Goal: Task Accomplishment & Management: Manage account settings

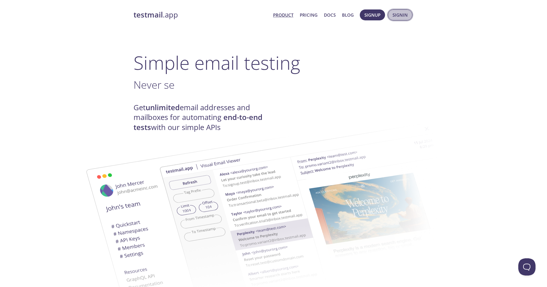
click at [395, 19] on button "Signin" at bounding box center [400, 14] width 24 height 11
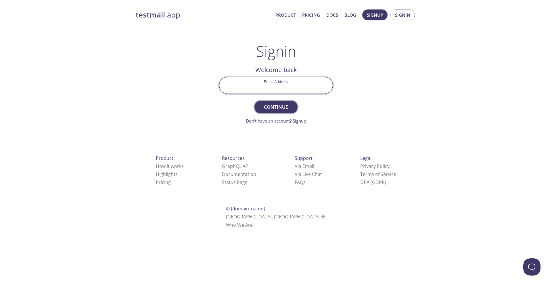
type input "[EMAIL_ADDRESS][DOMAIN_NAME]"
click at [287, 105] on span "Continue" at bounding box center [276, 107] width 30 height 8
click at [329, 104] on form "Signin Security Code Signin Didn't receive anything? Resend email" at bounding box center [276, 100] width 114 height 47
click at [324, 88] on input "Signin Security Code" at bounding box center [275, 85] width 113 height 16
type input "9XW6THN"
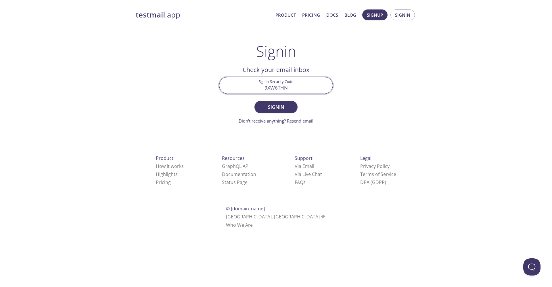
click at [276, 107] on button "Signin" at bounding box center [275, 107] width 43 height 13
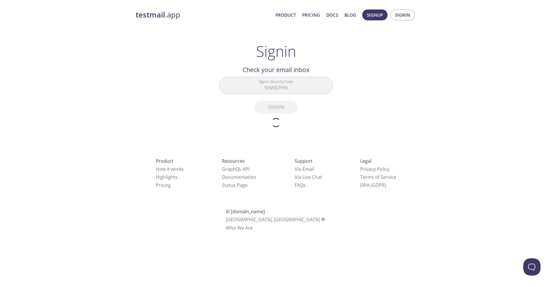
click at [280, 107] on form "Signin Security Code 9XW6THN Signin Didn't receive anything? Resend email" at bounding box center [276, 102] width 114 height 50
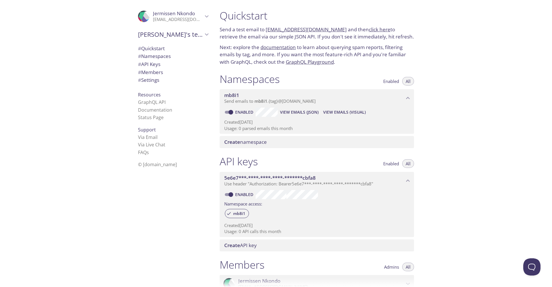
click at [333, 111] on span "View Emails (Visual)" at bounding box center [344, 112] width 43 height 7
